Goal: Transaction & Acquisition: Purchase product/service

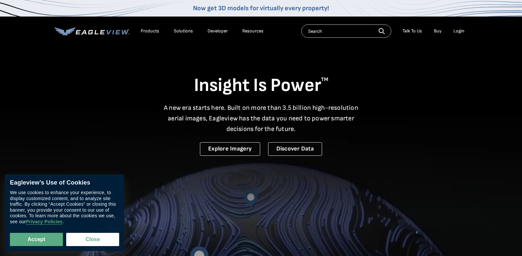
click at [460, 31] on div "Login" at bounding box center [459, 31] width 11 height 6
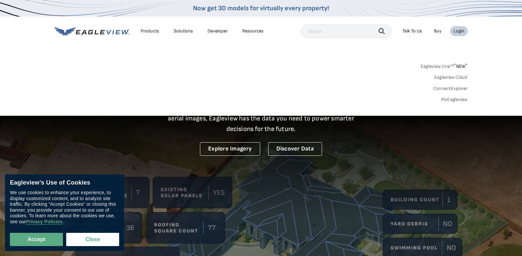
click at [457, 99] on link "MyEagleview" at bounding box center [454, 100] width 26 height 6
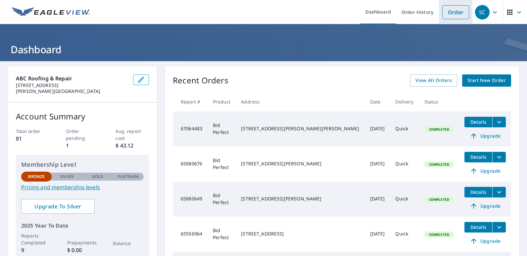
click at [453, 14] on link "Order" at bounding box center [455, 12] width 27 height 14
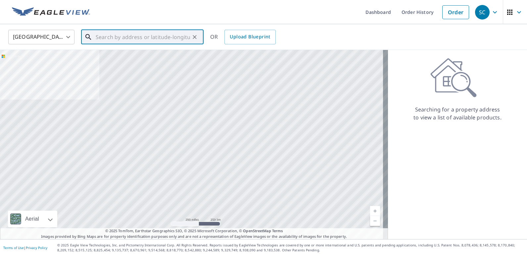
click at [160, 39] on input "text" at bounding box center [143, 37] width 94 height 19
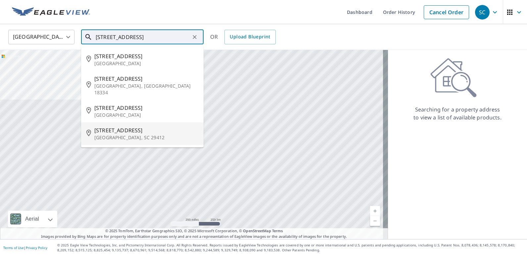
click at [133, 134] on p "Charleston, SC 29412" at bounding box center [146, 137] width 104 height 7
type input "672 Clearview Dr Charleston, SC 29412"
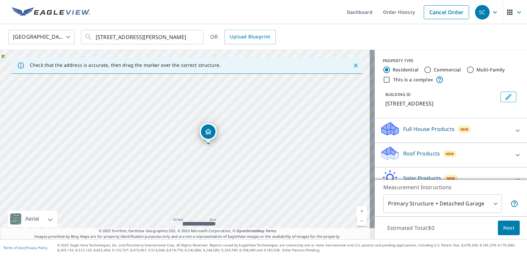
drag, startPoint x: 206, startPoint y: 193, endPoint x: 221, endPoint y: 143, distance: 52.1
click at [221, 143] on div "672 Clearview Dr Charleston, SC 29412" at bounding box center [187, 144] width 375 height 189
drag, startPoint x: 204, startPoint y: 138, endPoint x: 210, endPoint y: 134, distance: 7.2
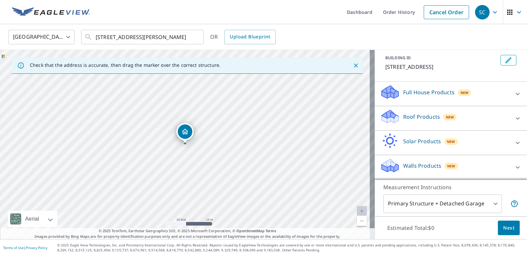
click at [514, 118] on icon at bounding box center [518, 119] width 8 height 8
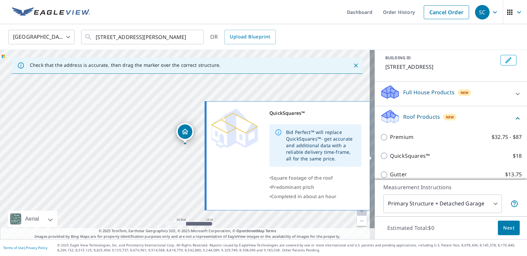
click at [413, 155] on p "QuickSquares™" at bounding box center [410, 156] width 40 height 8
click at [390, 155] on input "QuickSquares™ $18" at bounding box center [385, 156] width 10 height 8
checkbox input "true"
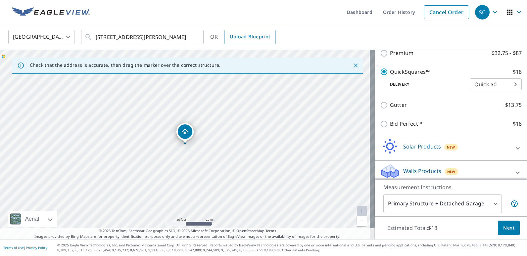
scroll to position [133, 0]
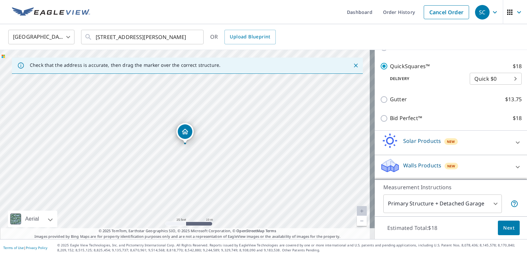
click at [503, 226] on span "Next" at bounding box center [508, 228] width 11 height 8
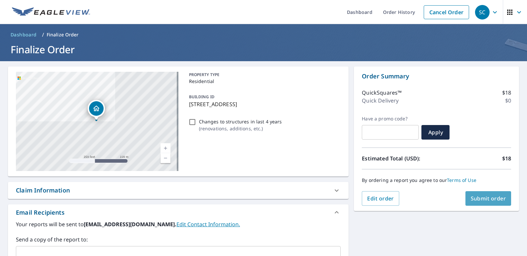
click at [479, 197] on span "Submit order" at bounding box center [488, 198] width 35 height 7
